Goal: Task Accomplishment & Management: Use online tool/utility

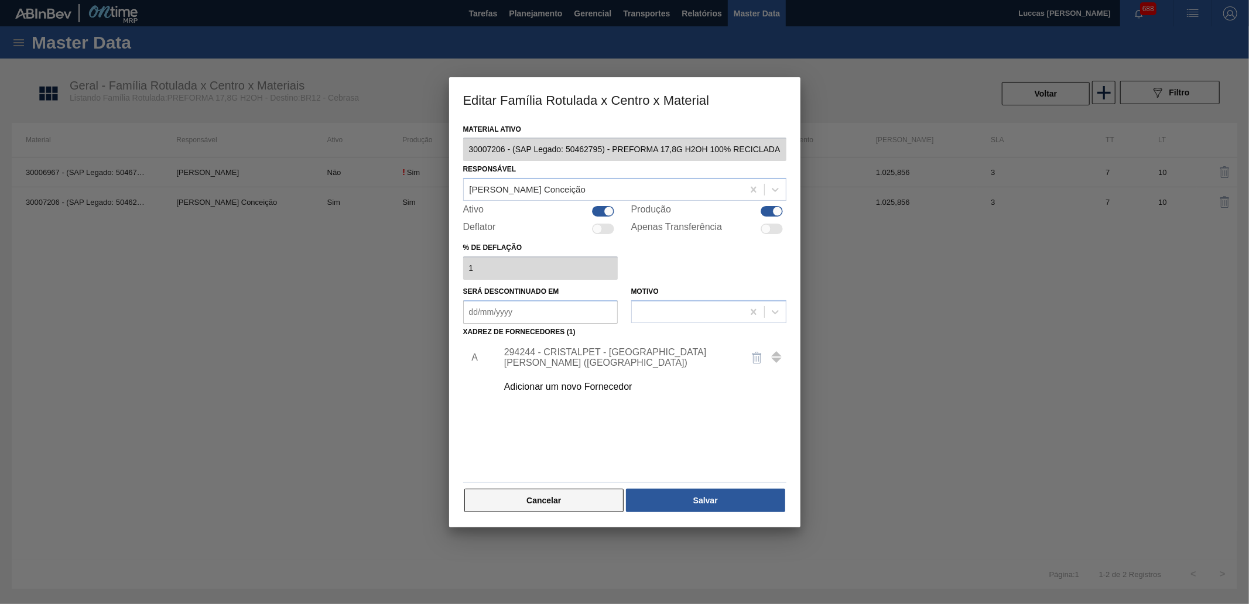
click at [546, 504] on button "Cancelar" at bounding box center [544, 500] width 160 height 23
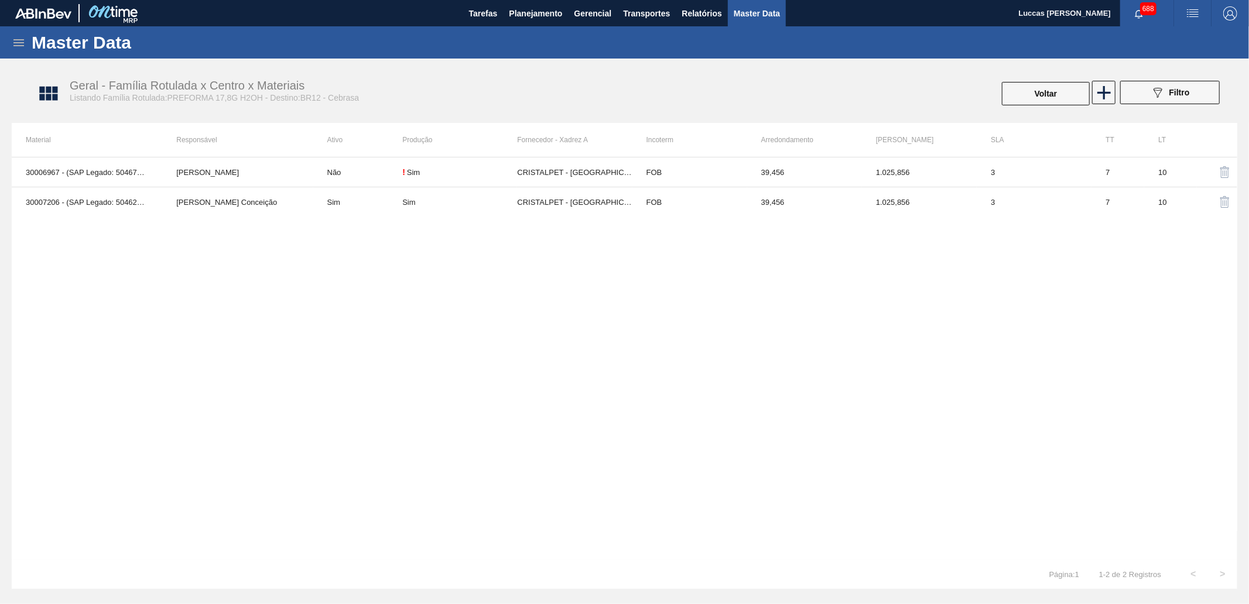
click at [22, 44] on icon at bounding box center [19, 43] width 14 height 14
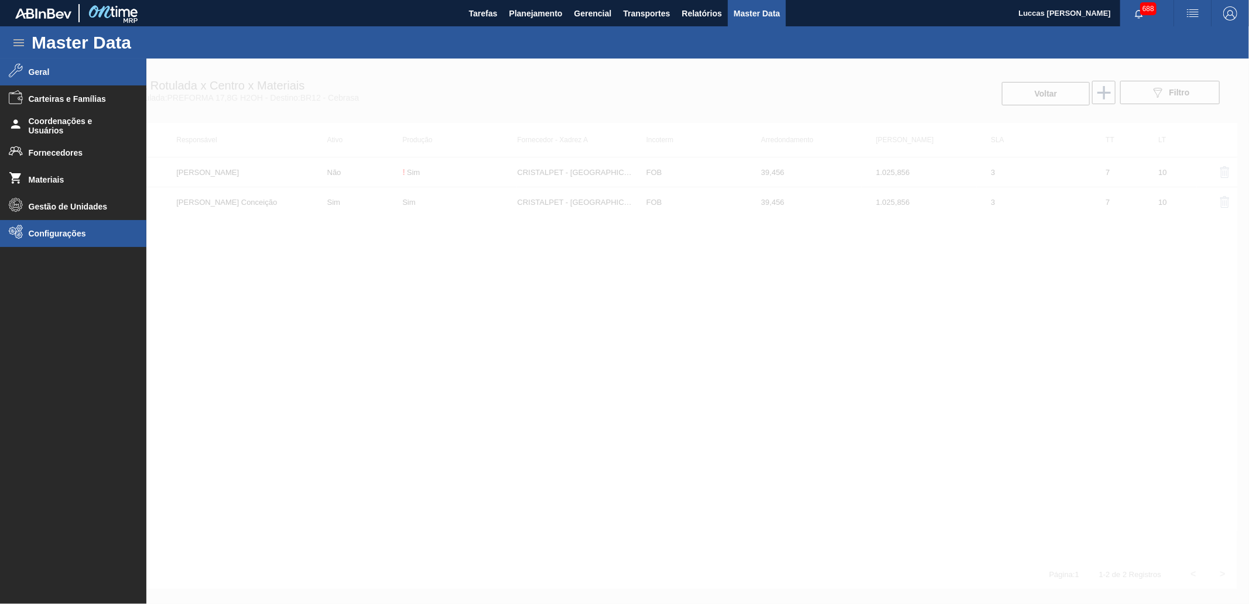
click at [61, 232] on span "Configurações" at bounding box center [77, 233] width 97 height 9
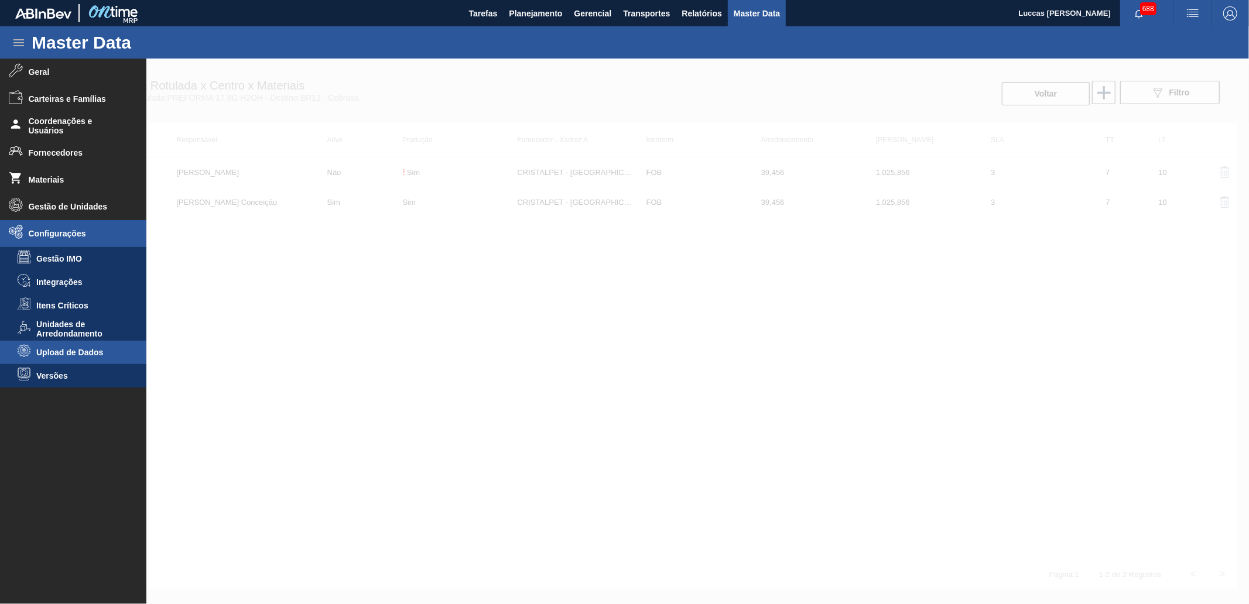
click at [87, 353] on span "Upload de Dados" at bounding box center [81, 352] width 90 height 9
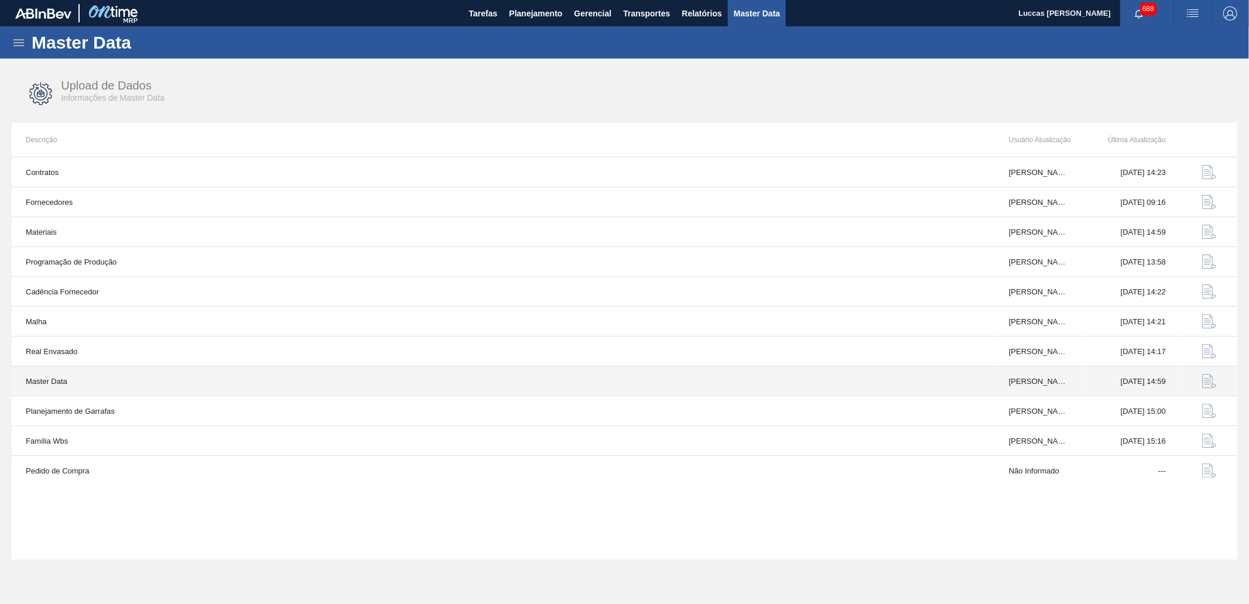
click at [1208, 378] on img "button" at bounding box center [1209, 381] width 14 height 14
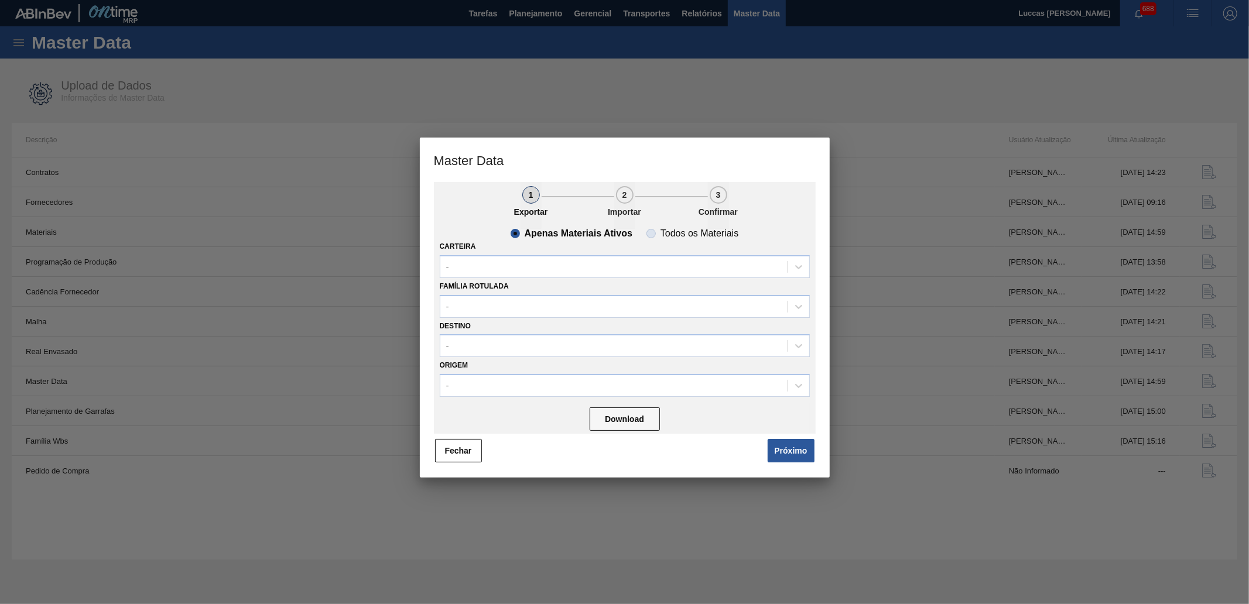
click at [658, 233] on span "Todos os Materiais" at bounding box center [693, 233] width 92 height 9
click at [658, 233] on input "Todos os Materiais" at bounding box center [651, 233] width 19 height 19
radio input "true"
radio input "false"
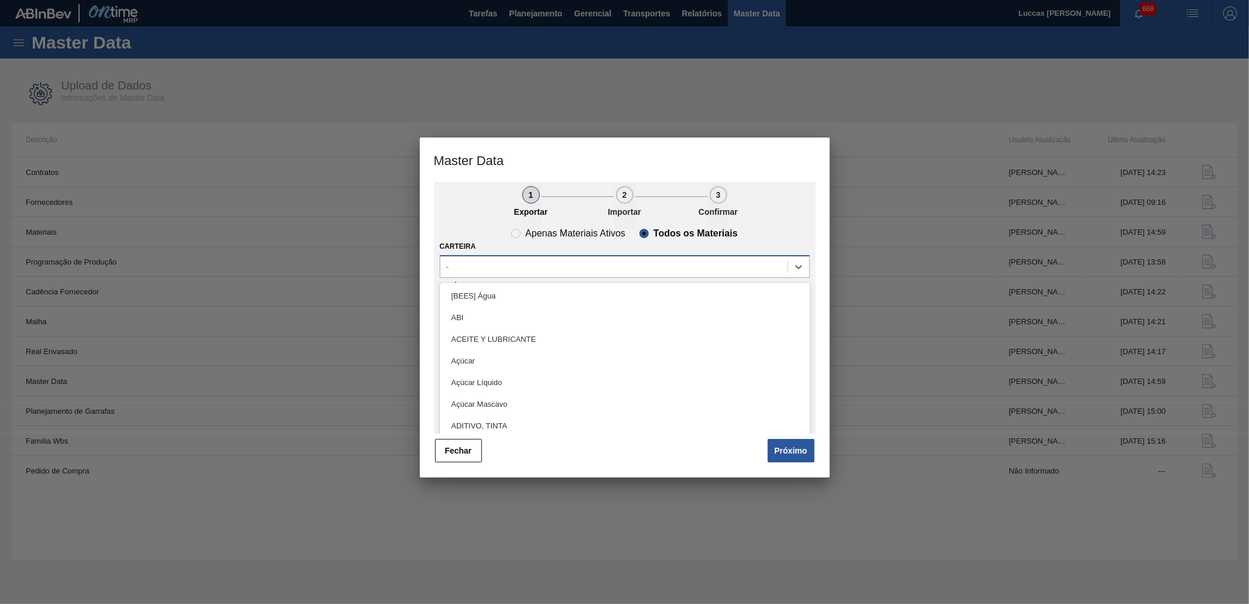
click at [600, 261] on div "-" at bounding box center [613, 266] width 347 height 17
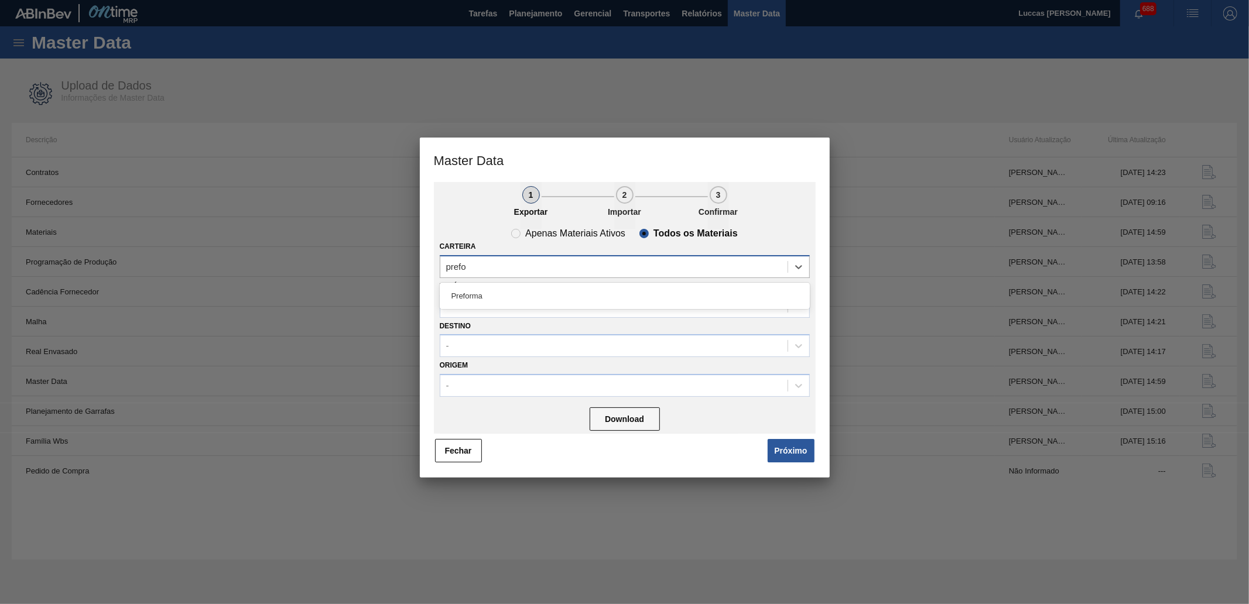
type input "prefor"
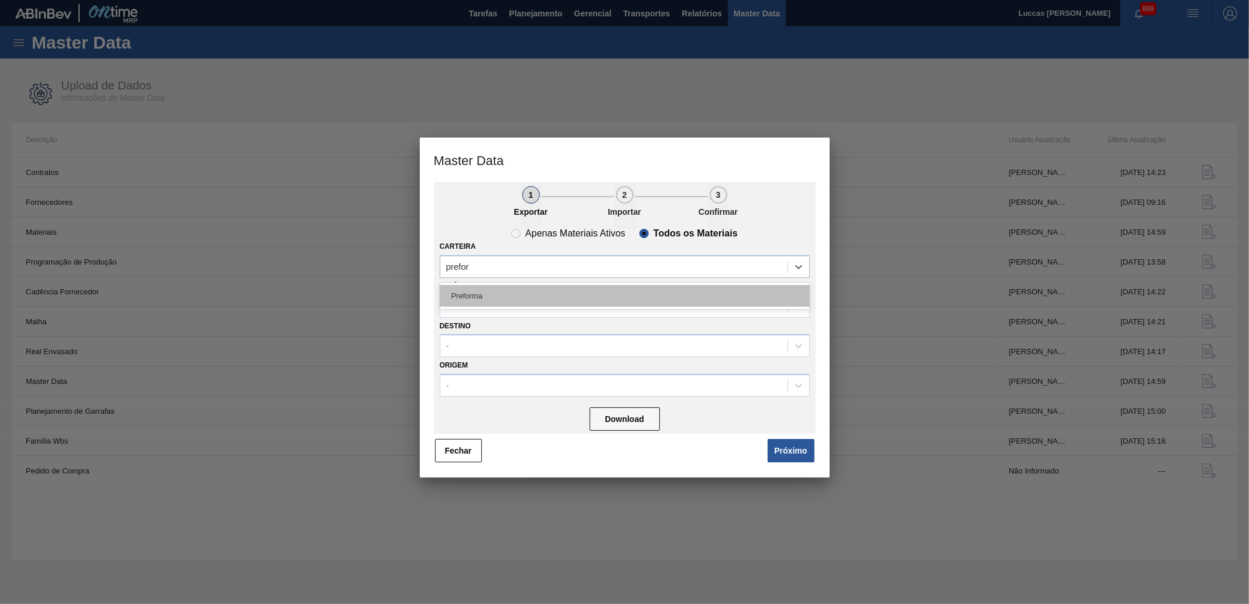
click at [481, 290] on div "Preforma" at bounding box center [625, 296] width 370 height 22
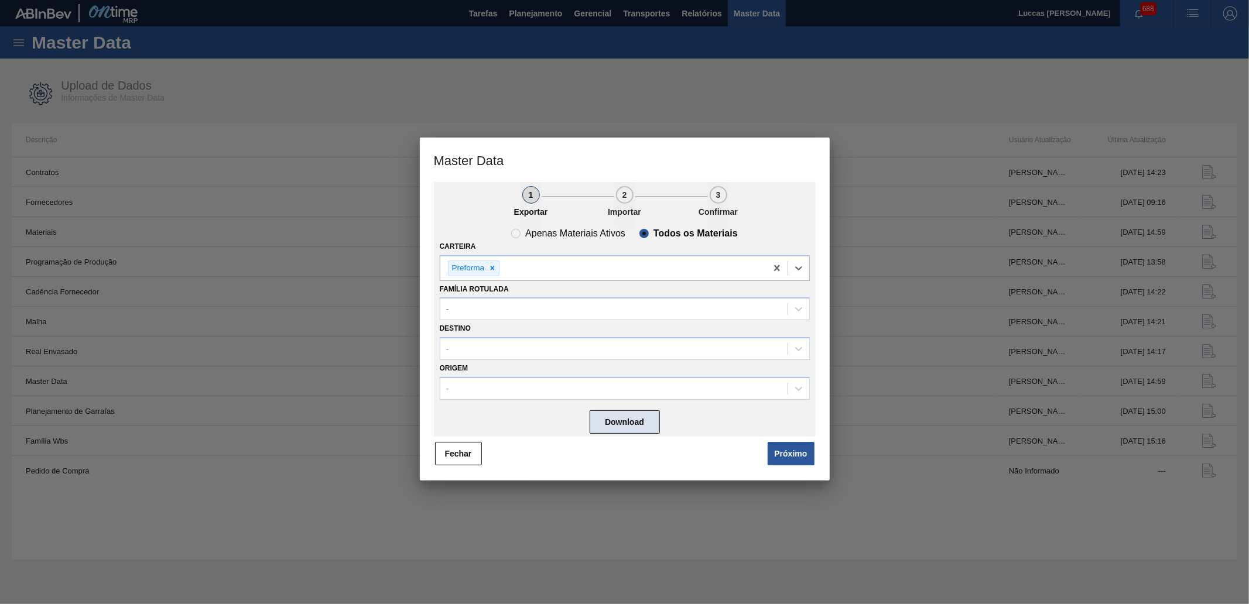
click at [612, 425] on button "Download" at bounding box center [625, 422] width 70 height 23
